Goal: Navigation & Orientation: Find specific page/section

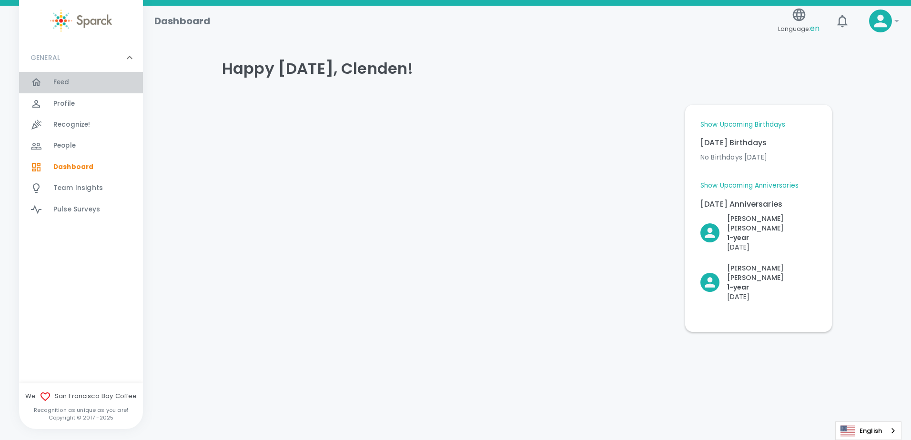
click at [80, 83] on div "Feed 0" at bounding box center [98, 82] width 90 height 13
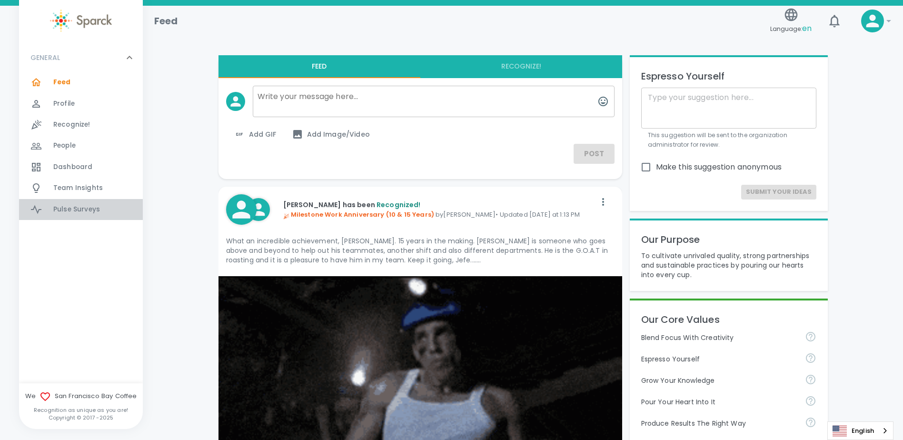
click at [87, 208] on span "Pulse Surveys" at bounding box center [76, 210] width 47 height 10
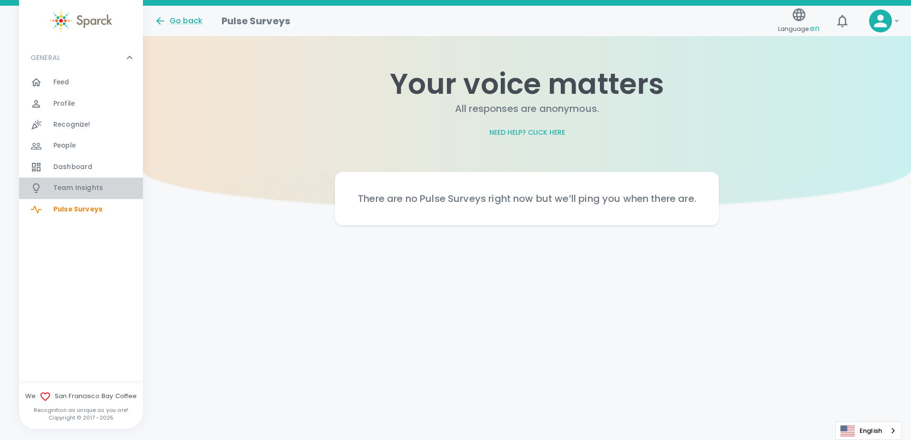
click at [75, 183] on span "Team Insights 0" at bounding box center [78, 187] width 50 height 13
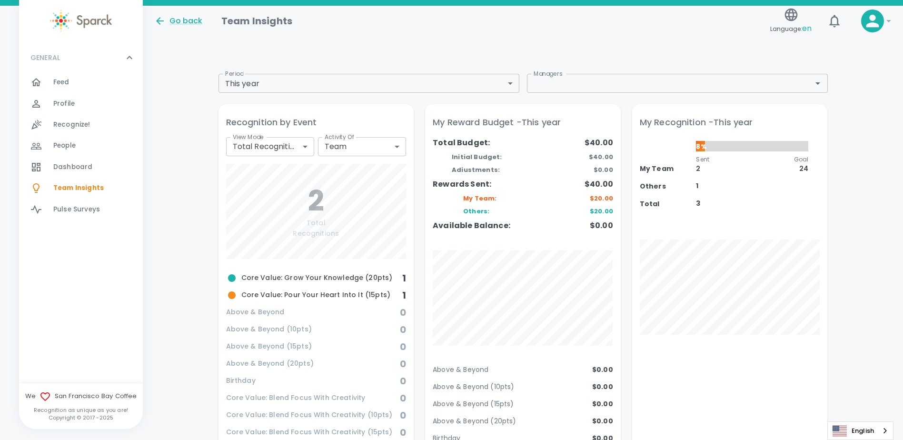
scroll to position [95, 0]
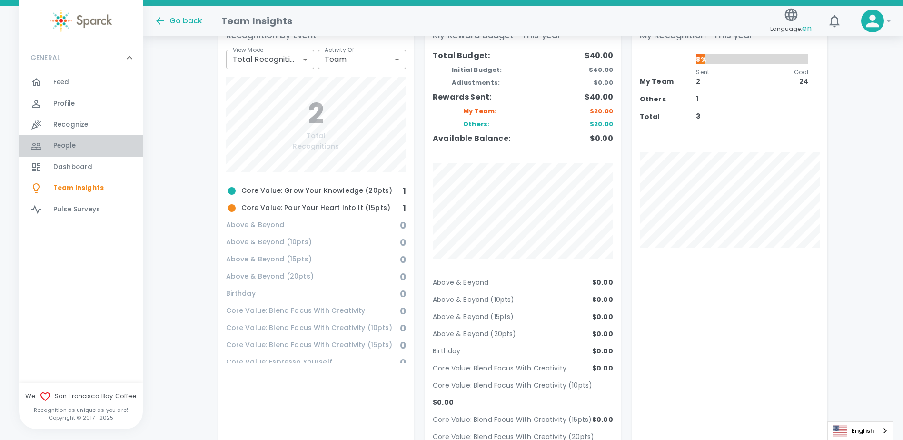
click at [78, 150] on div "People 0" at bounding box center [98, 145] width 90 height 13
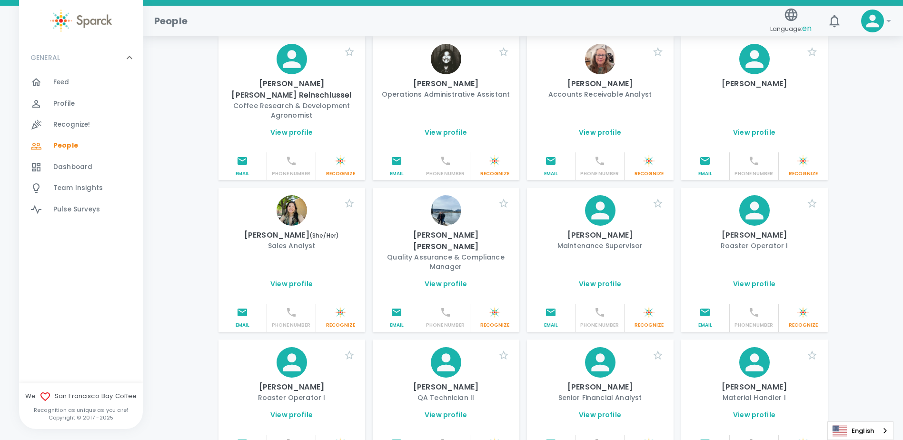
scroll to position [1021, 0]
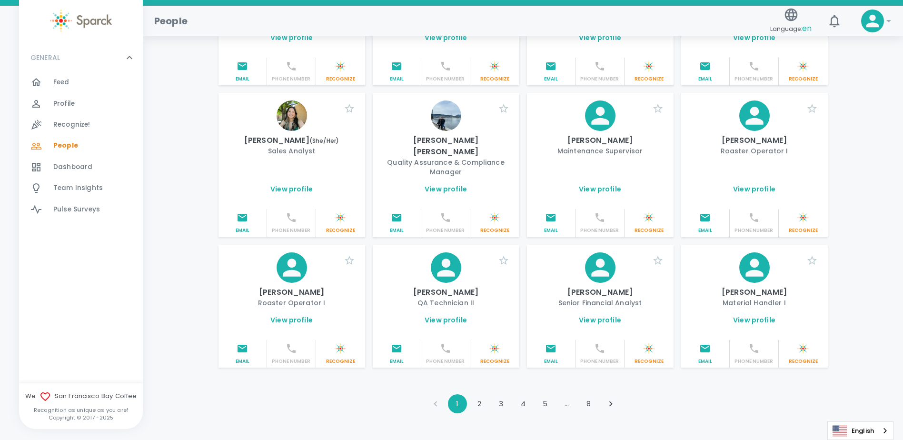
click at [480, 394] on button "2" at bounding box center [479, 403] width 19 height 19
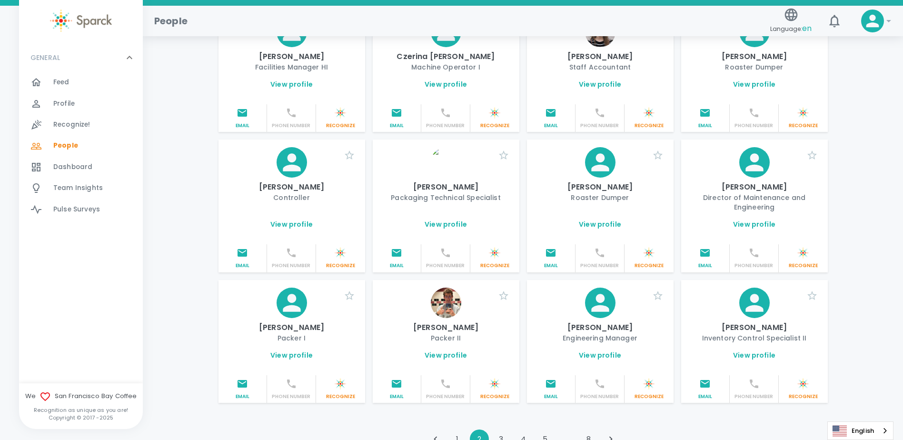
scroll to position [1000, 0]
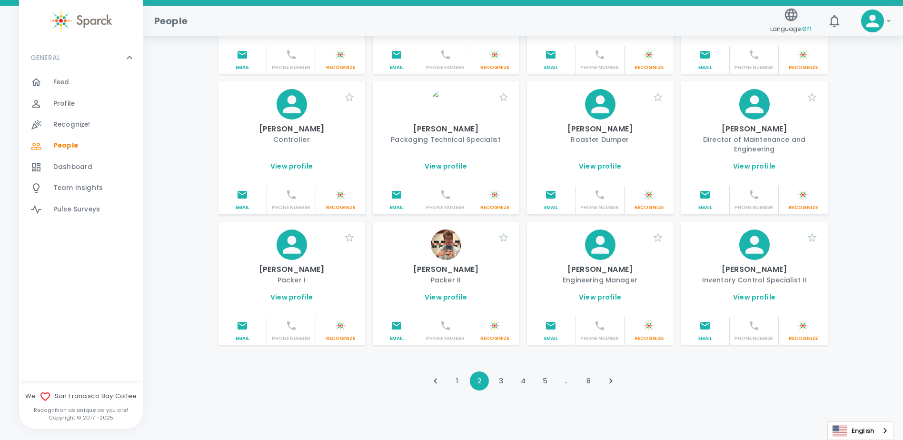
click at [503, 371] on button "3" at bounding box center [501, 380] width 19 height 19
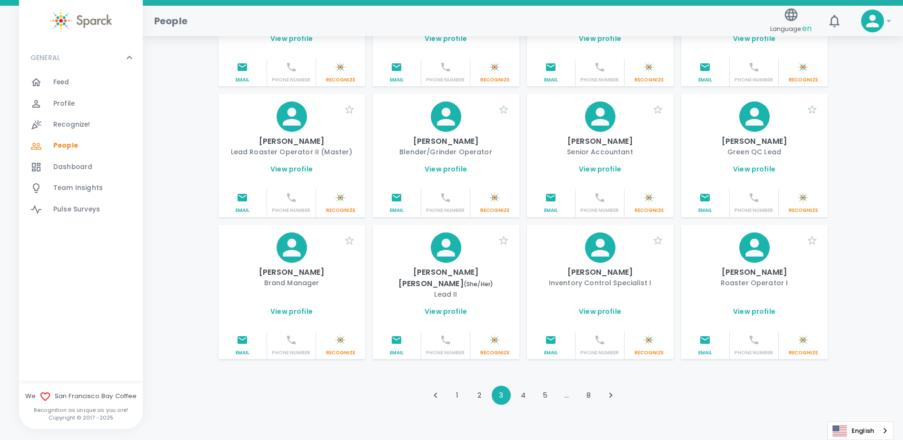
scroll to position [990, 0]
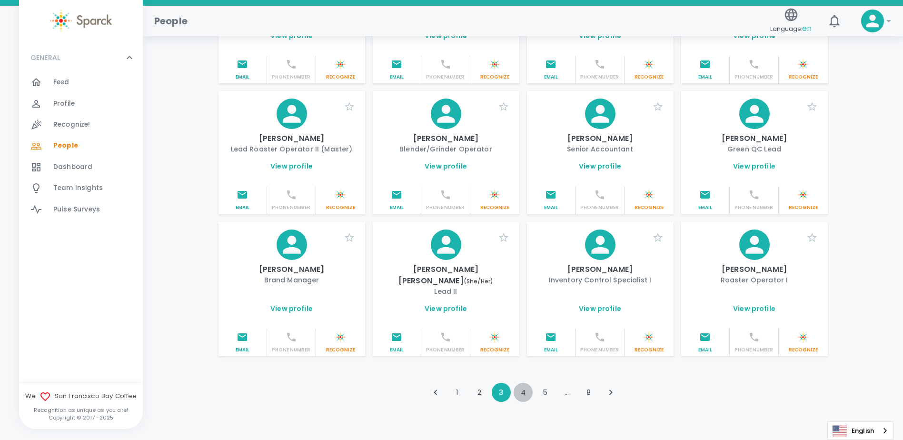
click at [524, 383] on button "4" at bounding box center [523, 392] width 19 height 19
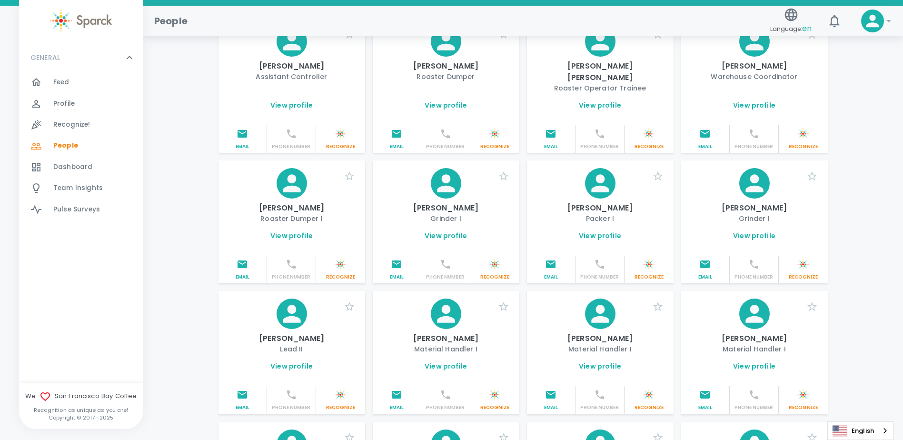
scroll to position [1000, 0]
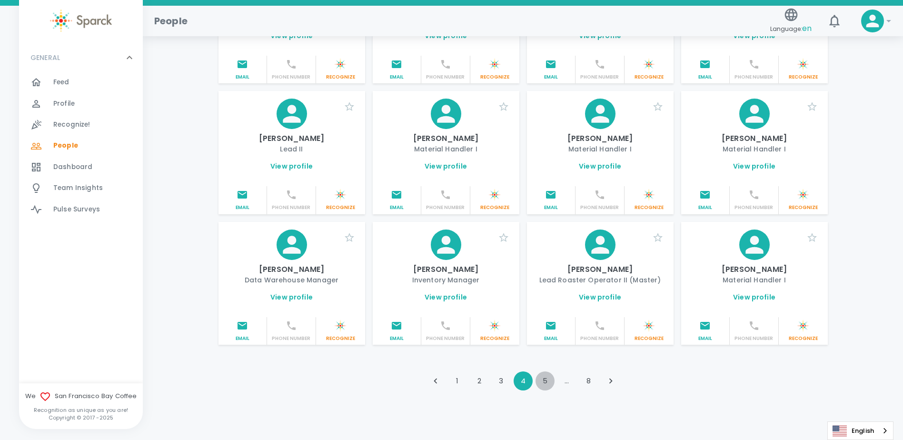
click at [542, 371] on button "5" at bounding box center [545, 380] width 19 height 19
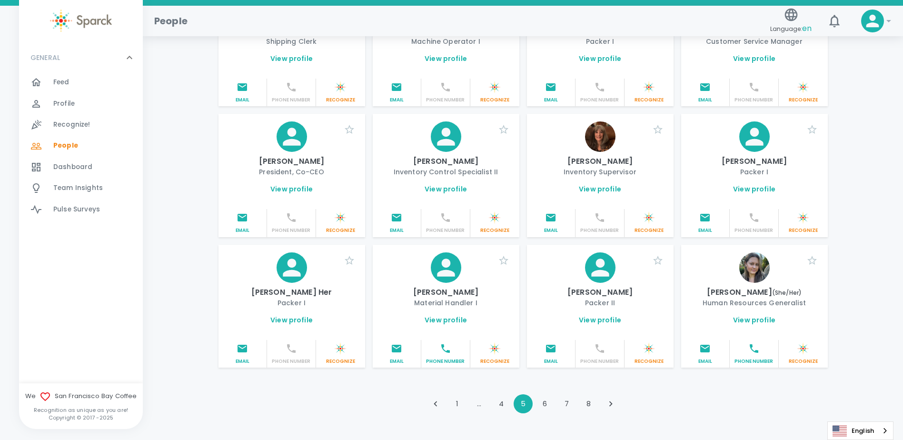
scroll to position [990, 0]
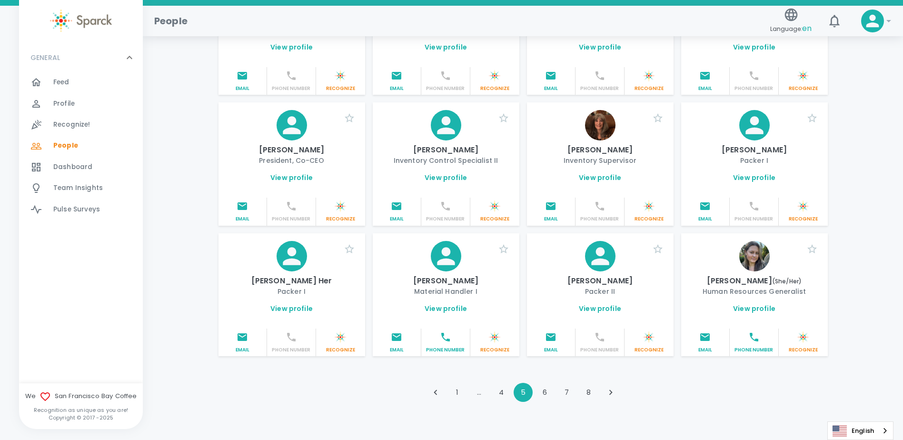
click at [546, 383] on button "6" at bounding box center [545, 392] width 19 height 19
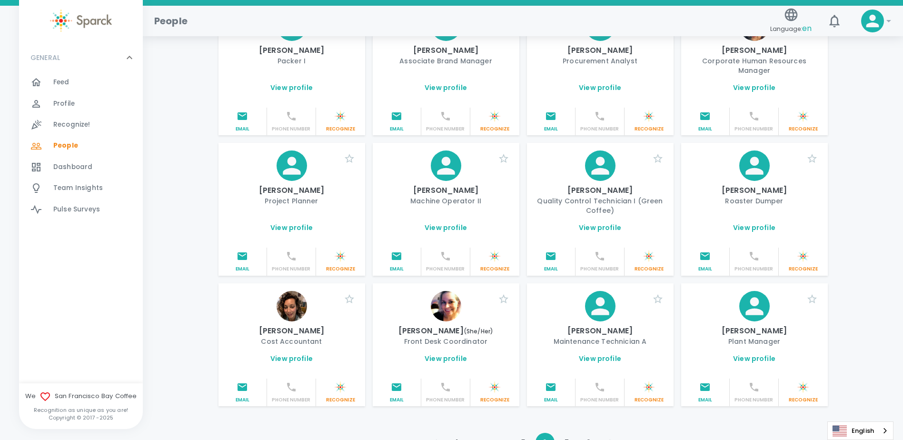
scroll to position [1019, 0]
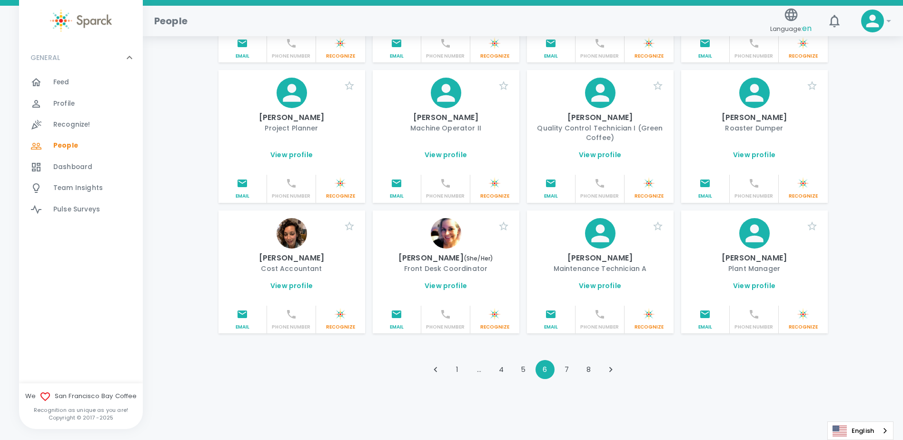
click at [564, 374] on button "7" at bounding box center [567, 369] width 19 height 19
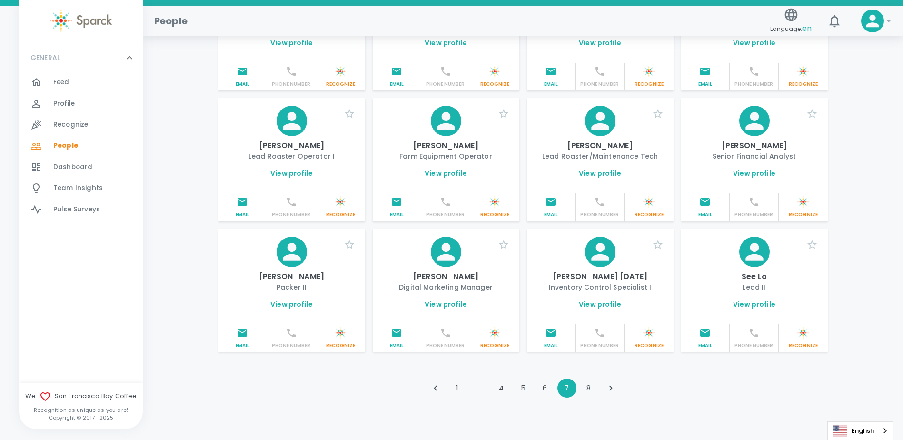
scroll to position [990, 0]
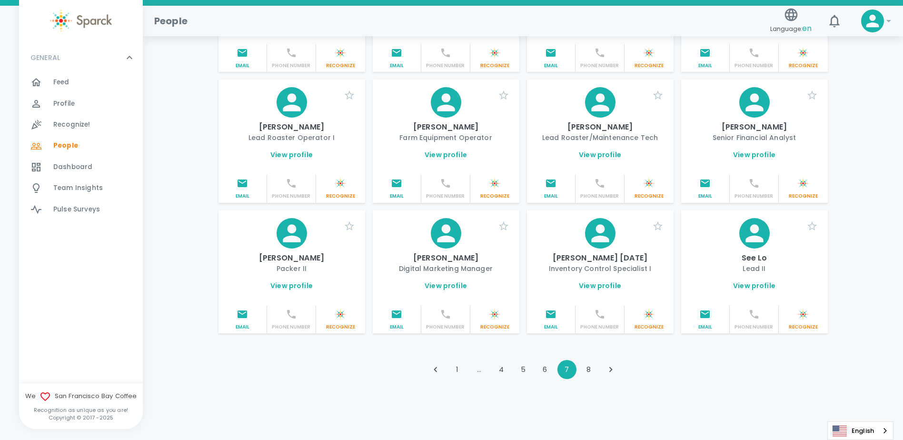
click at [586, 370] on button "8" at bounding box center [589, 369] width 19 height 19
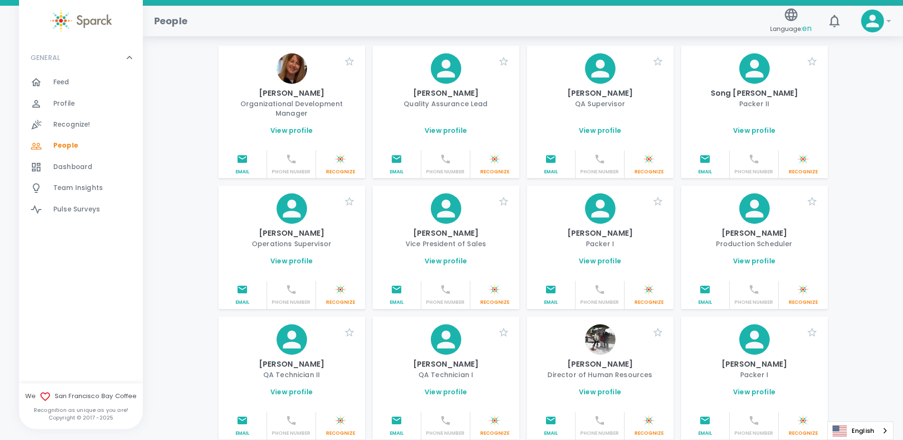
scroll to position [0, 0]
